Goal: Information Seeking & Learning: Learn about a topic

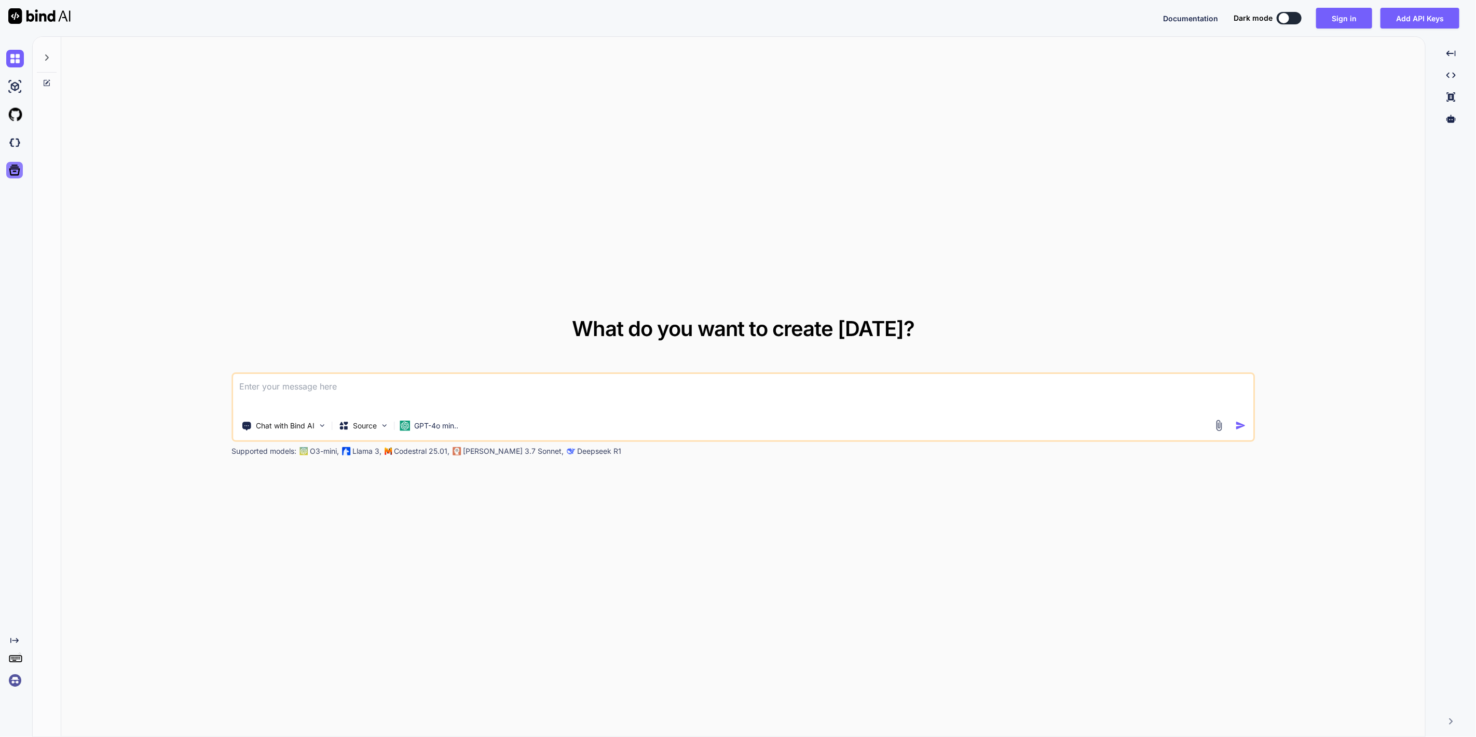
click at [7, 173] on icon at bounding box center [14, 170] width 15 height 15
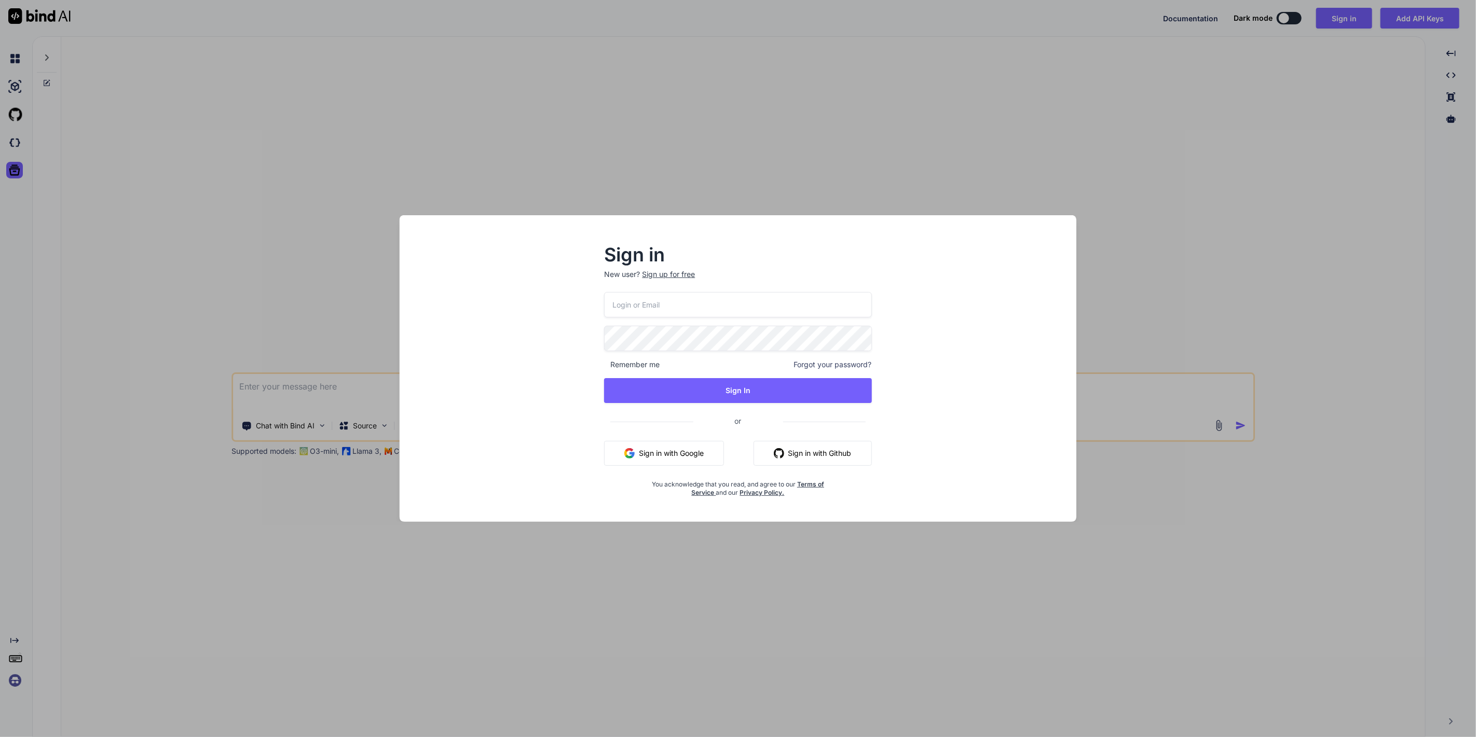
click at [10, 140] on div "Sign in New user? Sign up for free Remember me Forgot your password? Sign In or…" at bounding box center [738, 368] width 1476 height 737
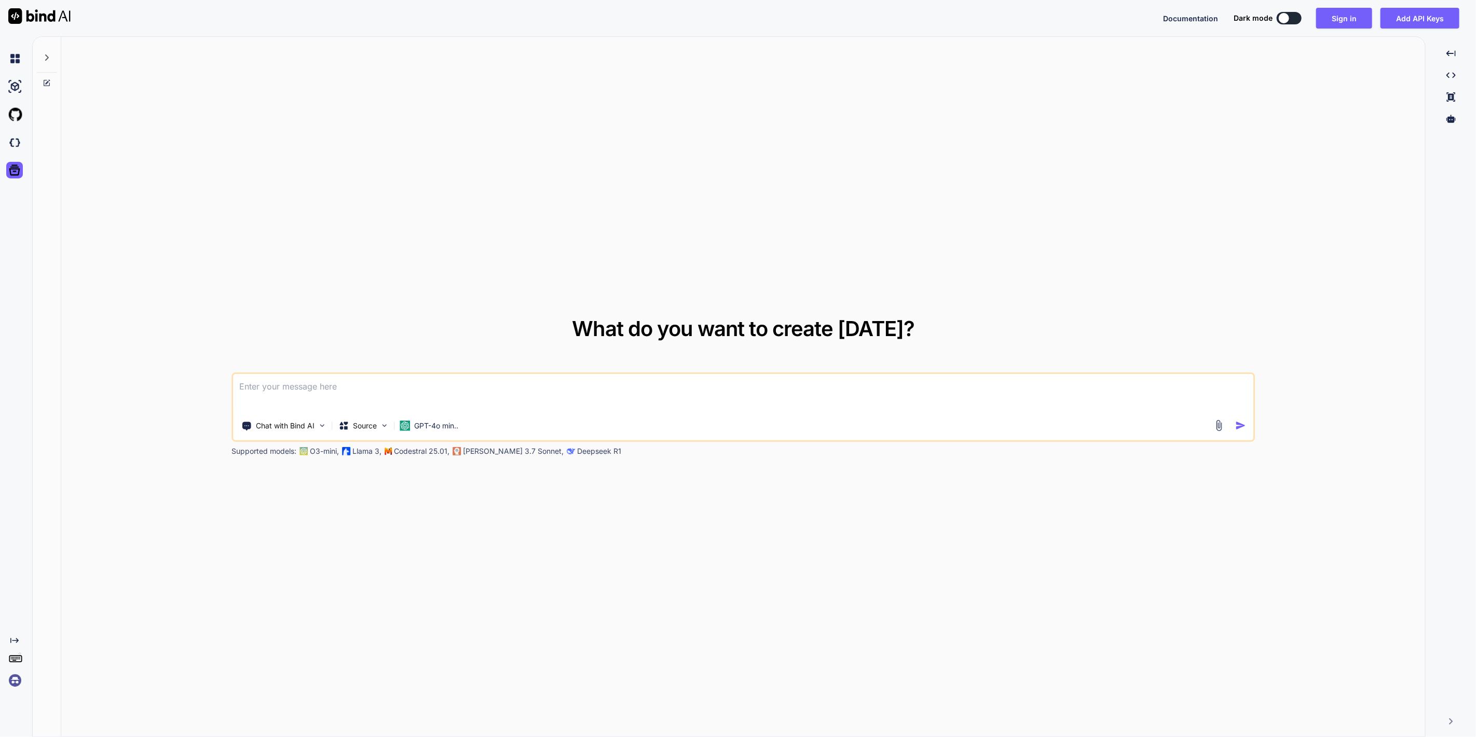
click at [10, 140] on img at bounding box center [15, 143] width 18 height 18
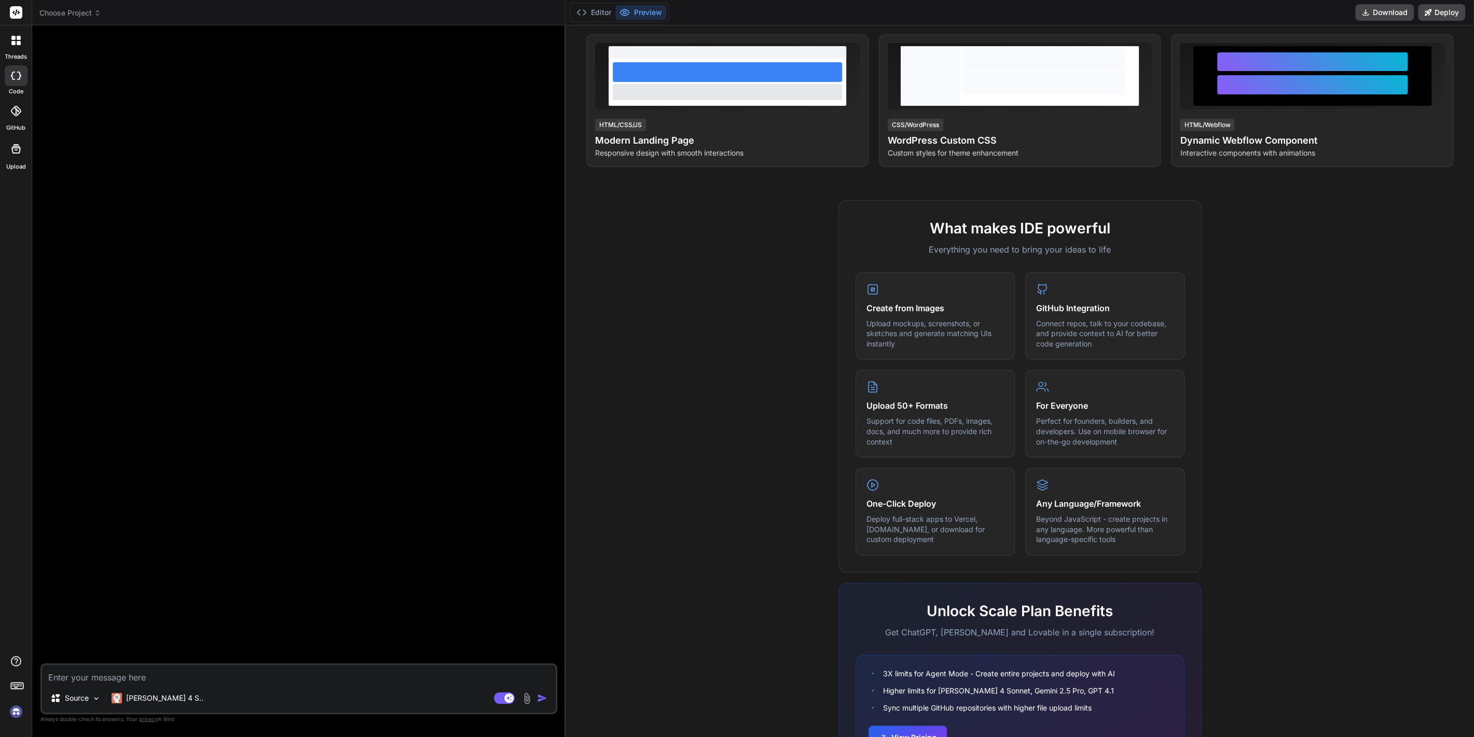
scroll to position [230, 0]
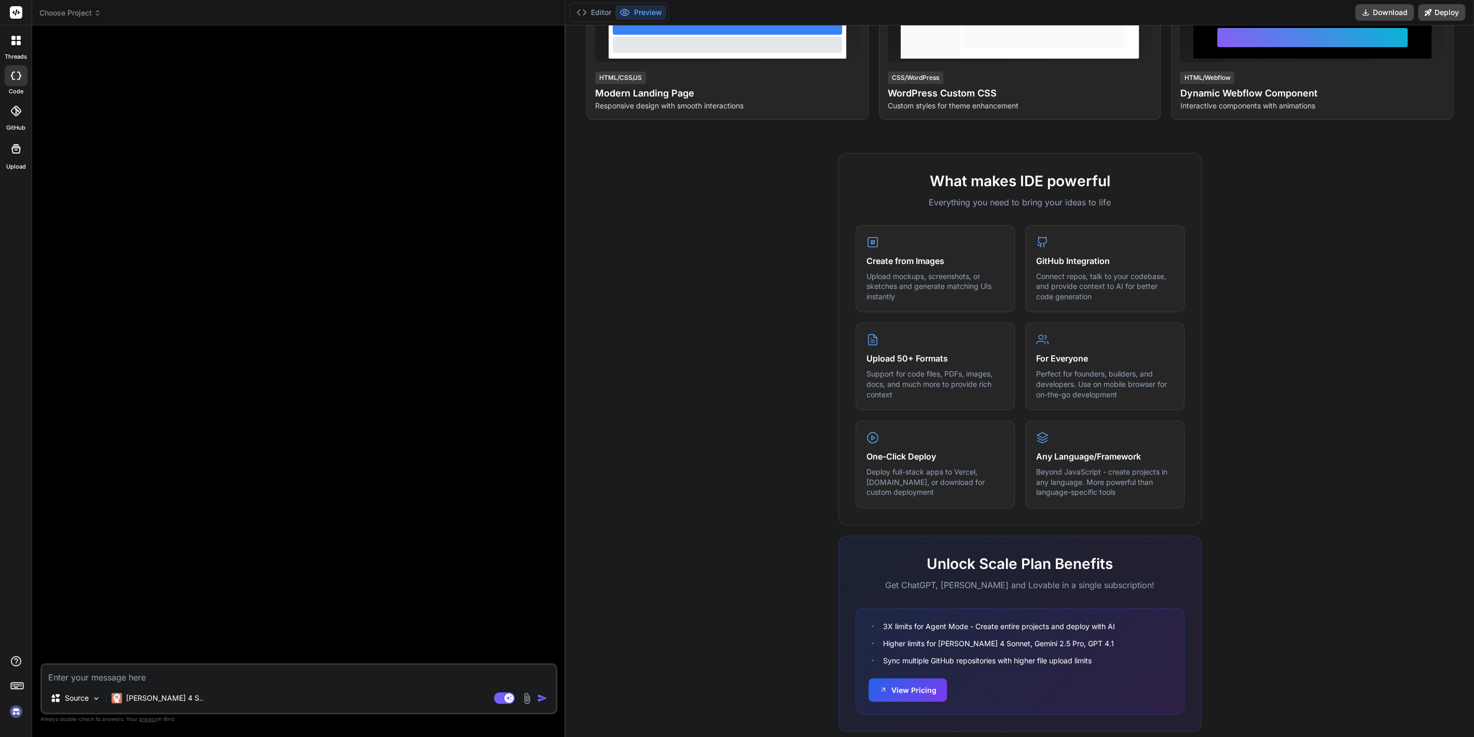
type textarea "x"
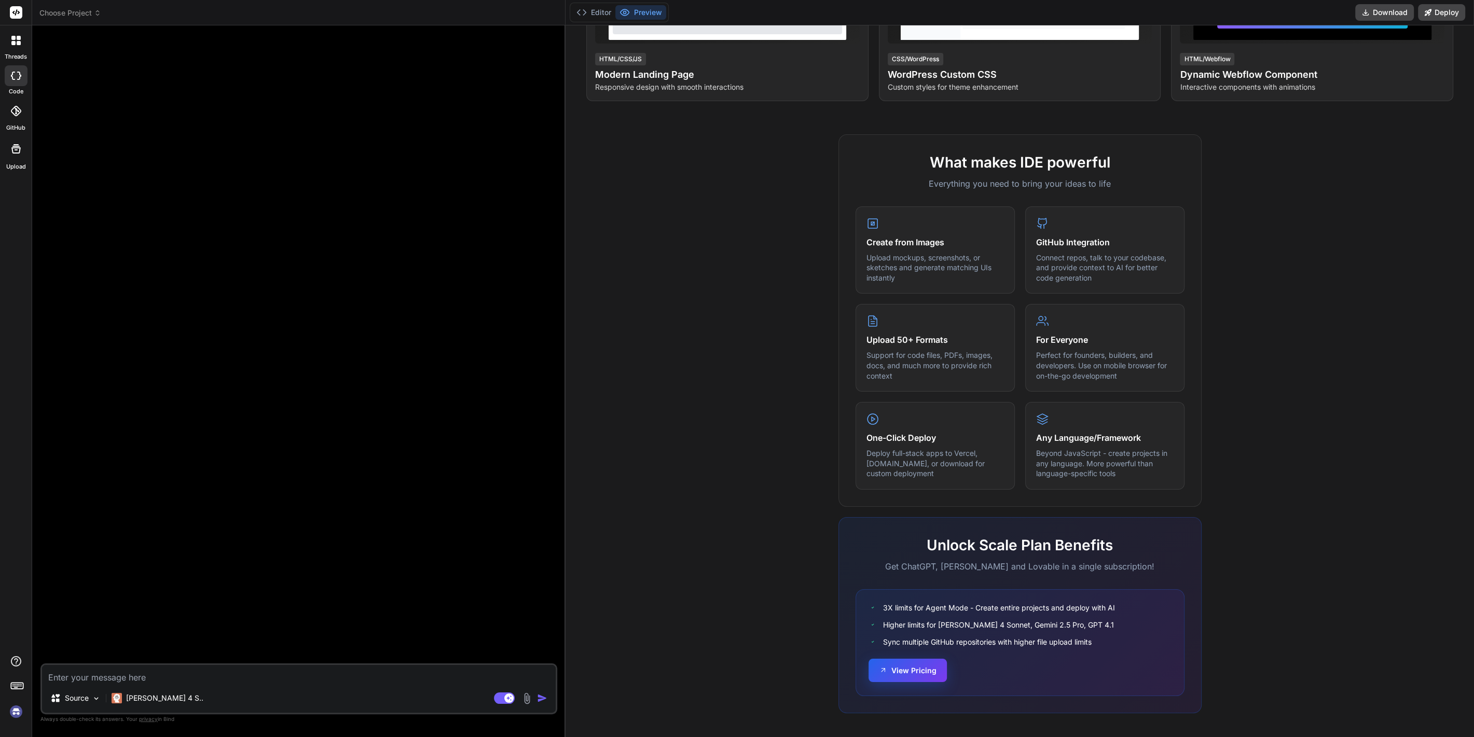
click at [912, 666] on button "View Pricing" at bounding box center [908, 670] width 78 height 23
